Goal: Task Accomplishment & Management: Complete application form

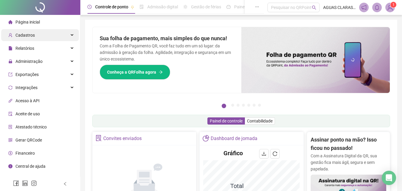
click at [41, 35] on div "Cadastros" at bounding box center [40, 35] width 78 height 12
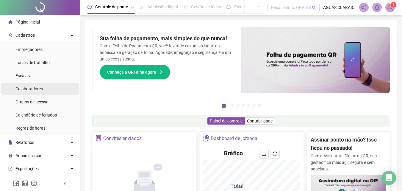
click at [49, 87] on li "Colaboradores" at bounding box center [40, 89] width 78 height 12
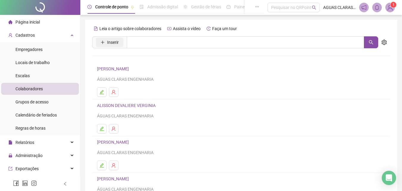
click at [121, 39] on button "Inserir" at bounding box center [110, 42] width 28 height 10
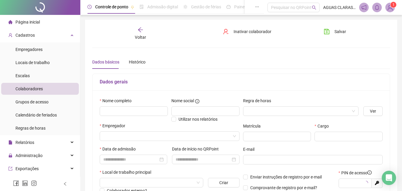
type input "*****"
click at [141, 112] on input "text" at bounding box center [134, 111] width 68 height 10
type input "**********"
click at [262, 112] on input "search" at bounding box center [298, 111] width 103 height 9
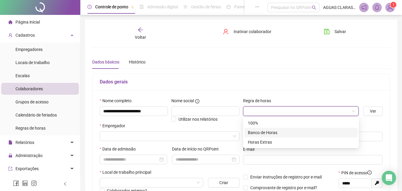
click at [273, 131] on div "Banco de Horas" at bounding box center [301, 132] width 106 height 7
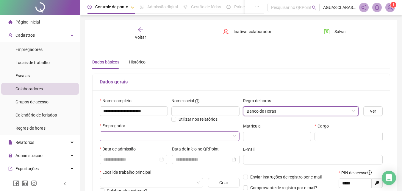
click at [212, 138] on input "search" at bounding box center [166, 136] width 127 height 9
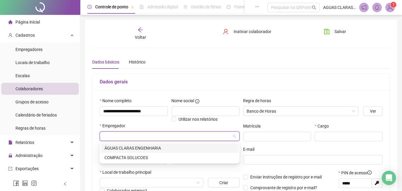
click at [181, 148] on div "ÁGUAS CLARAS ENGENHARIA" at bounding box center [169, 148] width 130 height 7
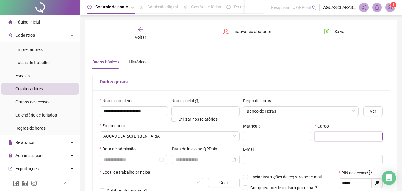
click at [322, 137] on input "text" at bounding box center [349, 137] width 68 height 10
type input "**********"
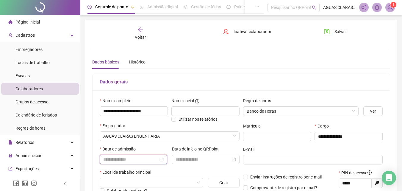
click at [147, 160] on input at bounding box center [130, 159] width 55 height 7
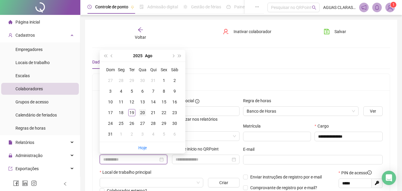
type input "**********"
click at [141, 115] on div "20" at bounding box center [142, 112] width 7 height 7
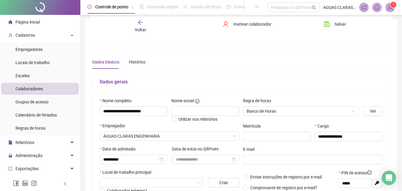
scroll to position [30, 0]
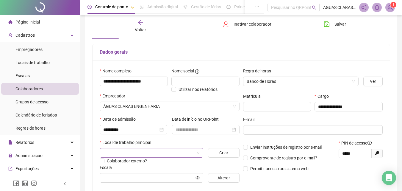
click at [198, 153] on span at bounding box center [151, 152] width 96 height 9
click at [175, 163] on div "ADM" at bounding box center [151, 164] width 94 height 7
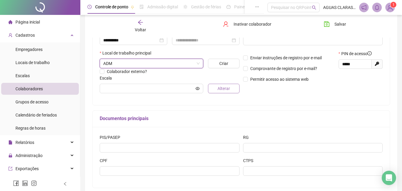
click at [219, 89] on span "Alterar" at bounding box center [224, 88] width 12 height 7
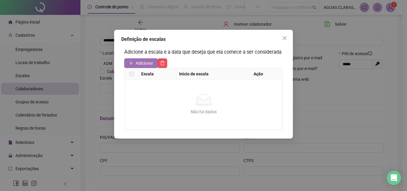
click at [151, 64] on span "Adicionar" at bounding box center [144, 63] width 18 height 7
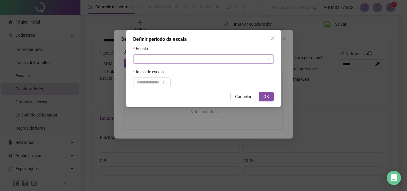
click at [161, 62] on input "search" at bounding box center [201, 58] width 128 height 9
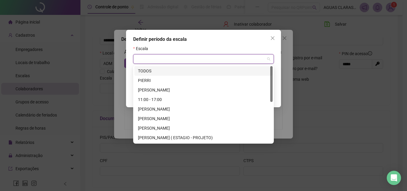
click at [160, 71] on div "TODOS" at bounding box center [203, 71] width 131 height 7
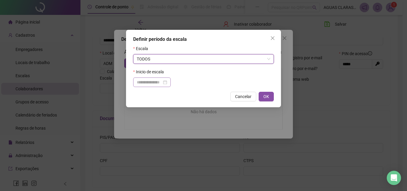
click at [167, 82] on div at bounding box center [152, 82] width 30 height 7
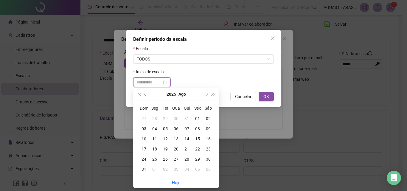
type input "**********"
click at [178, 149] on div "20" at bounding box center [176, 149] width 11 height 7
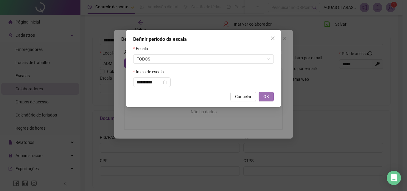
click at [264, 96] on span "OK" at bounding box center [266, 96] width 6 height 7
type input "*****"
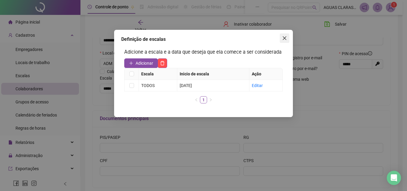
click at [285, 38] on icon "close" at bounding box center [284, 38] width 4 height 4
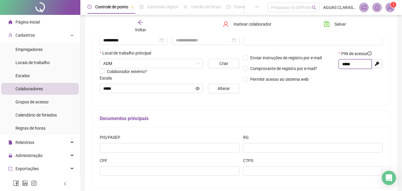
drag, startPoint x: 358, startPoint y: 64, endPoint x: 322, endPoint y: 65, distance: 36.4
click at [322, 65] on div "Enviar instruções de registro por e-mail Comprovante de registro por e-mail? Pe…" at bounding box center [312, 68] width 143 height 36
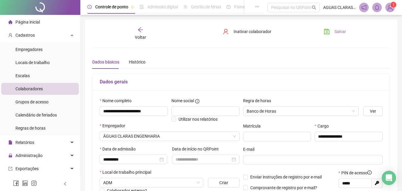
click at [326, 35] on button "Salvar" at bounding box center [334, 32] width 31 height 10
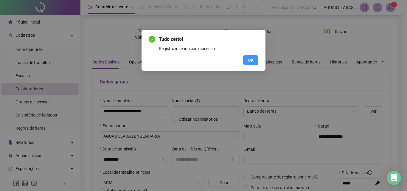
click at [249, 58] on span "OK" at bounding box center [251, 60] width 6 height 7
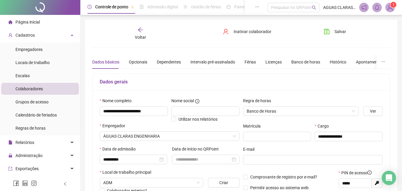
click at [24, 24] on span "Página inicial" at bounding box center [27, 22] width 24 height 5
